Goal: Task Accomplishment & Management: Manage account settings

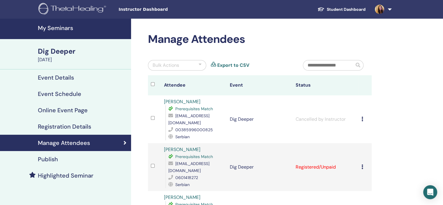
scroll to position [58, 0]
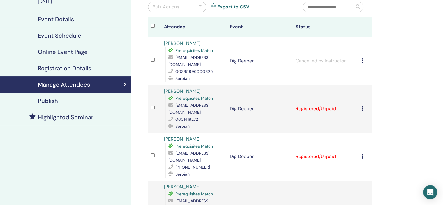
click at [362, 106] on icon at bounding box center [362, 108] width 2 height 5
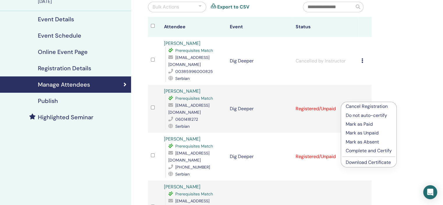
click at [360, 151] on p "Complete and Certify" at bounding box center [368, 150] width 46 height 7
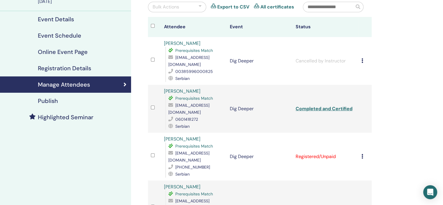
scroll to position [87, 0]
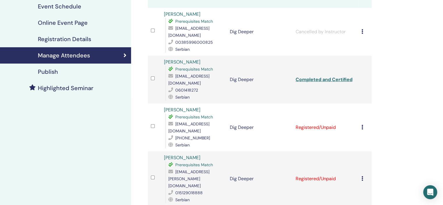
click at [363, 124] on div "Cancel Registration Do not auto-certify Mark as Paid Mark as Unpaid Mark as Abs…" at bounding box center [364, 127] width 7 height 7
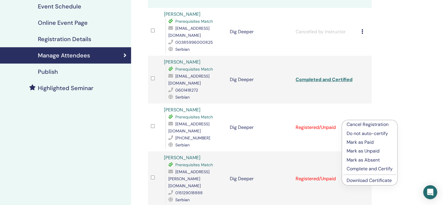
click at [362, 169] on p "Complete and Certify" at bounding box center [369, 168] width 46 height 7
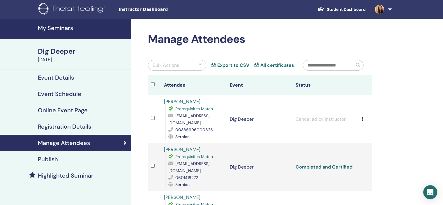
scroll to position [116, 0]
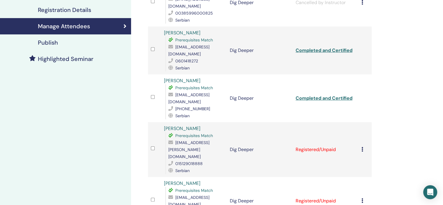
click at [361, 147] on icon at bounding box center [362, 149] width 2 height 5
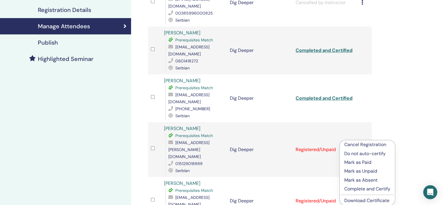
click at [357, 189] on p "Complete and Certify" at bounding box center [367, 188] width 46 height 7
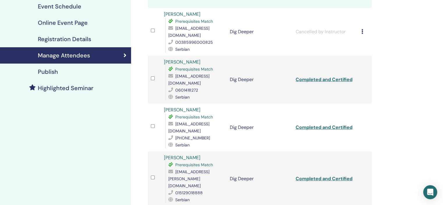
scroll to position [233, 0]
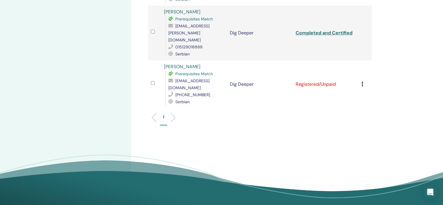
click at [361, 81] on icon at bounding box center [362, 83] width 2 height 5
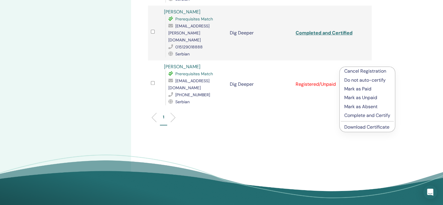
click at [369, 115] on p "Complete and Certify" at bounding box center [367, 115] width 46 height 7
